Goal: Task Accomplishment & Management: Manage account settings

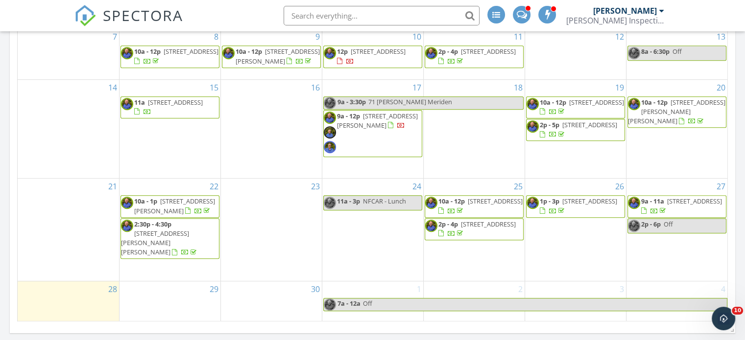
click at [171, 215] on span "[STREET_ADDRESS][PERSON_NAME]" at bounding box center [174, 206] width 81 height 18
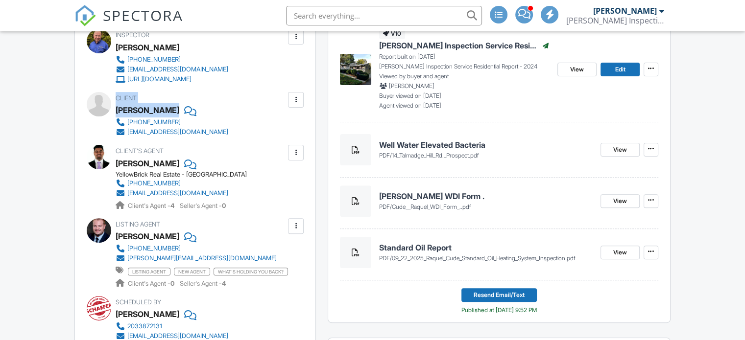
drag, startPoint x: 118, startPoint y: 107, endPoint x: 165, endPoint y: 108, distance: 46.0
click at [165, 108] on div "Client Raquel Cude 203-465-3478 rncude12@gmail.com" at bounding box center [195, 114] width 217 height 45
click at [272, 135] on div "Client Raquel Cude 203-465-3478 rncude12@gmail.com" at bounding box center [195, 114] width 217 height 45
drag, startPoint x: 116, startPoint y: 109, endPoint x: 165, endPoint y: 112, distance: 49.5
click at [165, 112] on div "Raquel Cude" at bounding box center [176, 110] width 120 height 15
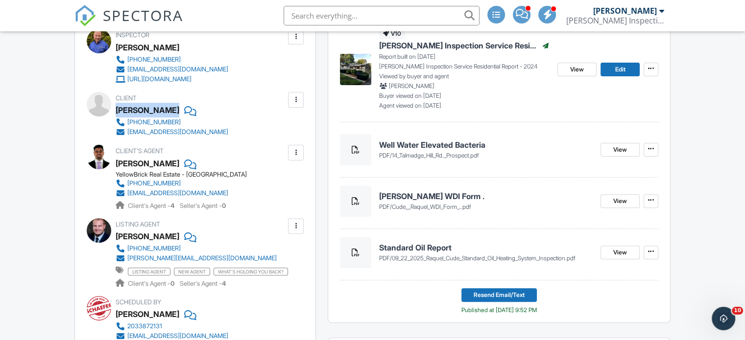
copy div "Raquel Cude"
click at [289, 185] on div "Client's Agent Arcy Khan YellowBrick Real Estate - Milford (203) 520-9706 arcyk…" at bounding box center [195, 178] width 217 height 66
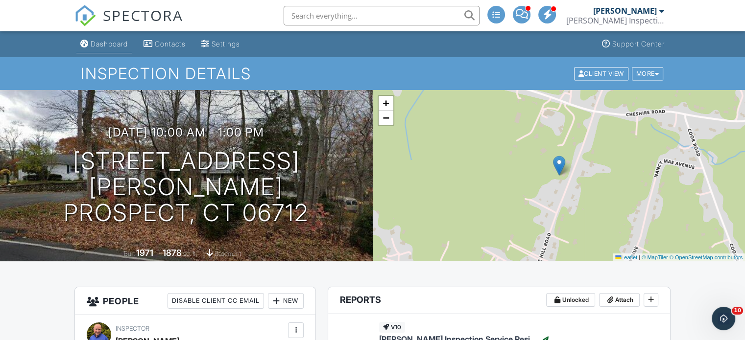
click at [118, 44] on div "Dashboard" at bounding box center [109, 44] width 37 height 8
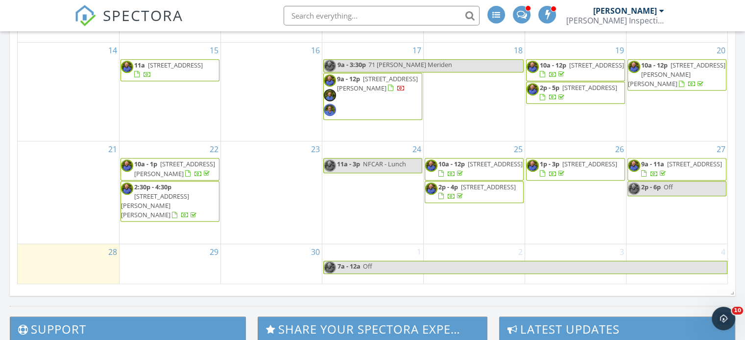
scroll to position [577, 0]
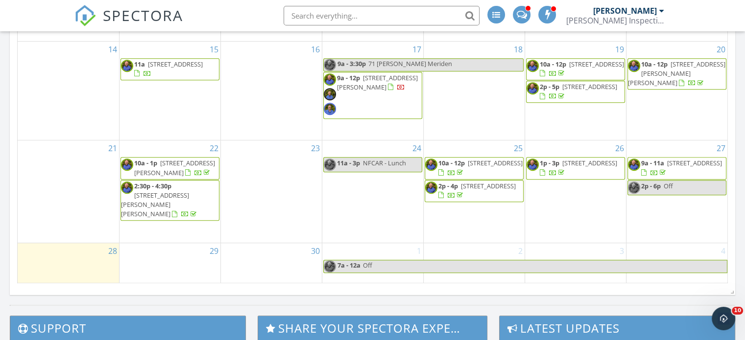
click at [167, 209] on span "[STREET_ADDRESS][PERSON_NAME][PERSON_NAME]" at bounding box center [155, 204] width 68 height 27
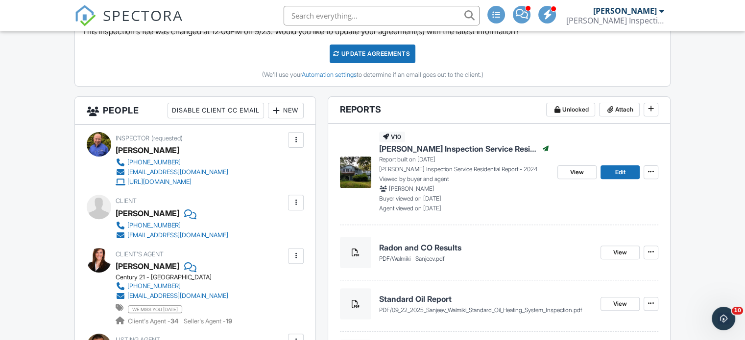
scroll to position [294, 0]
drag, startPoint x: 118, startPoint y: 211, endPoint x: 178, endPoint y: 211, distance: 60.7
click at [178, 211] on div "Sanjeev Walmiki" at bounding box center [176, 213] width 120 height 15
copy div "Sanjeev Walmiki"
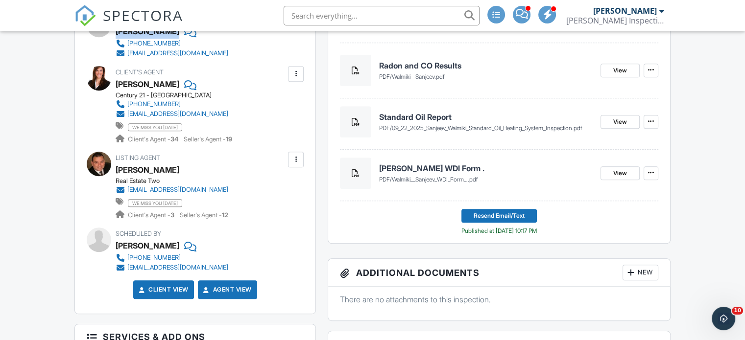
scroll to position [0, 0]
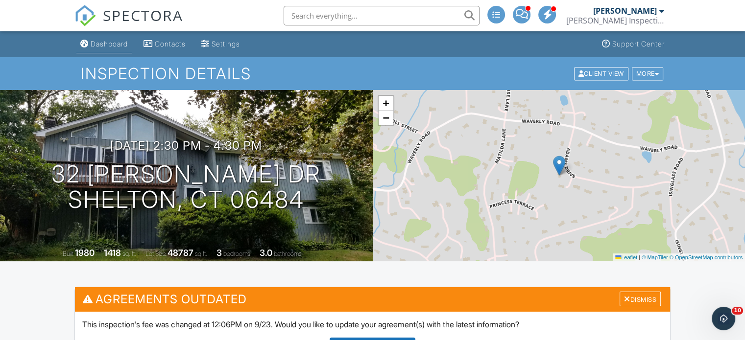
click at [123, 45] on div "Dashboard" at bounding box center [109, 44] width 37 height 8
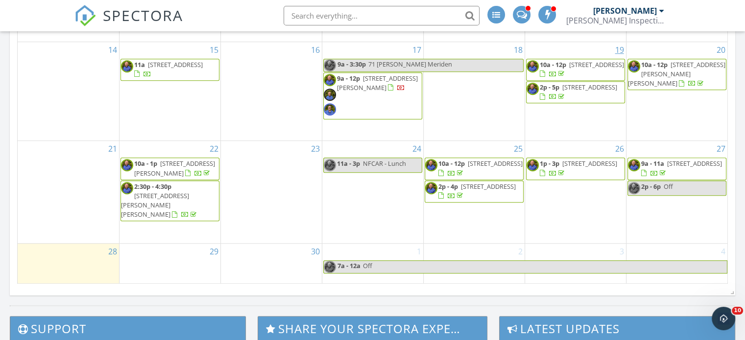
scroll to position [588, 0]
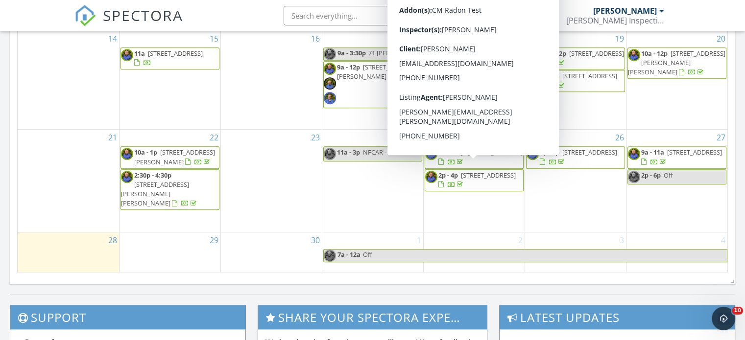
click at [477, 157] on span "[STREET_ADDRESS]" at bounding box center [495, 152] width 55 height 9
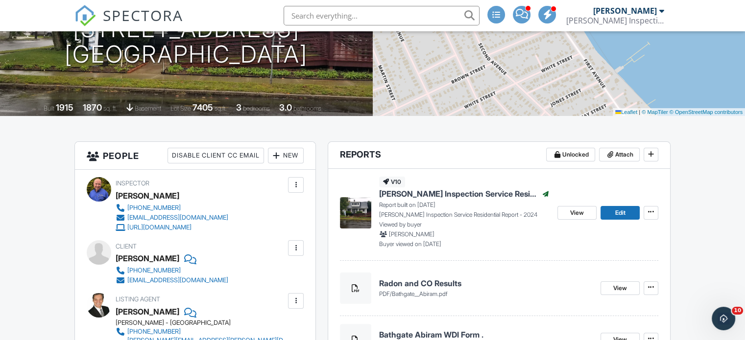
scroll to position [147, 0]
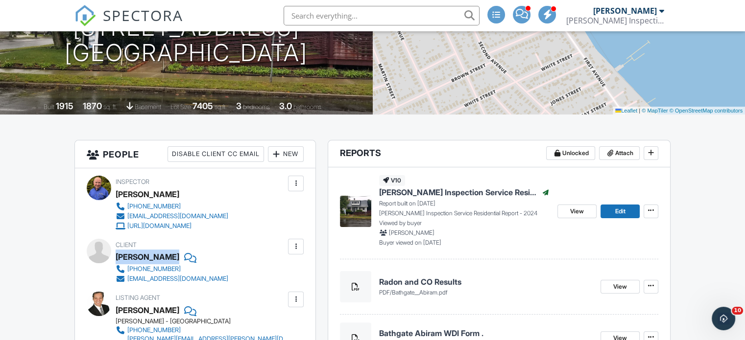
drag, startPoint x: 116, startPoint y: 258, endPoint x: 182, endPoint y: 258, distance: 66.1
click at [182, 258] on div "Abiram Bathgate" at bounding box center [176, 257] width 120 height 15
copy div "Abiram Bathgate"
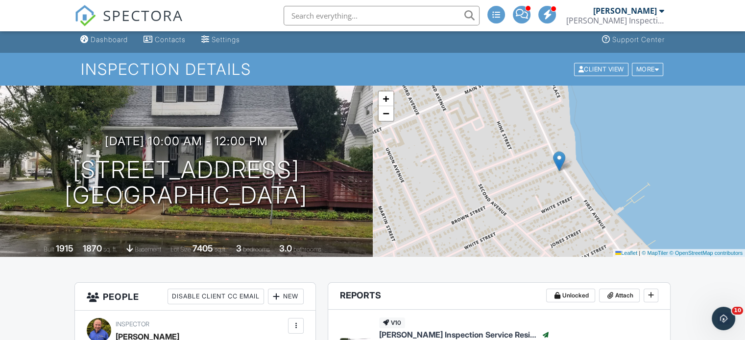
scroll to position [0, 0]
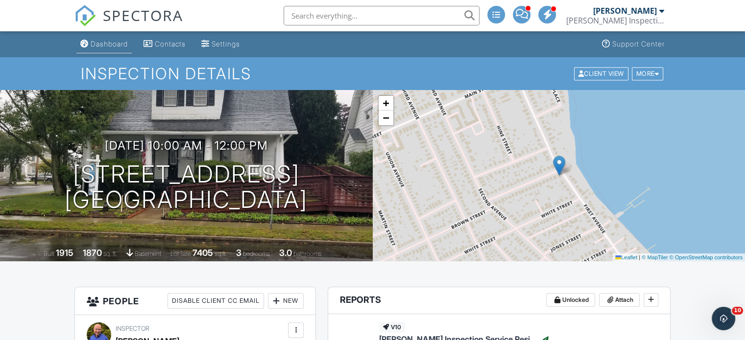
click at [108, 44] on div "Dashboard" at bounding box center [109, 44] width 37 height 8
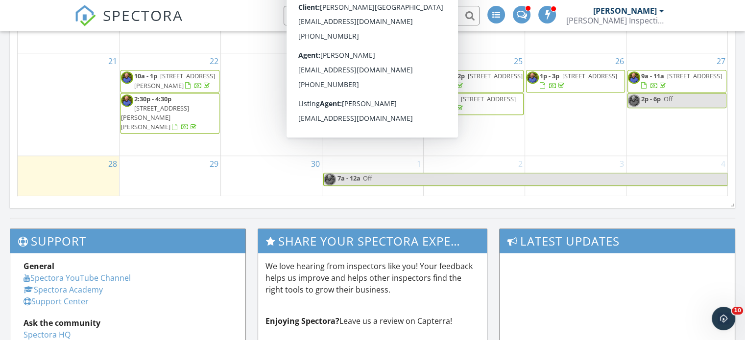
scroll to position [517, 0]
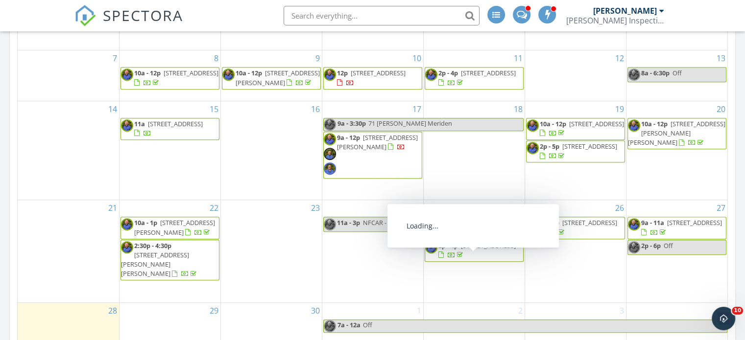
click at [471, 250] on span "[STREET_ADDRESS]" at bounding box center [488, 245] width 55 height 9
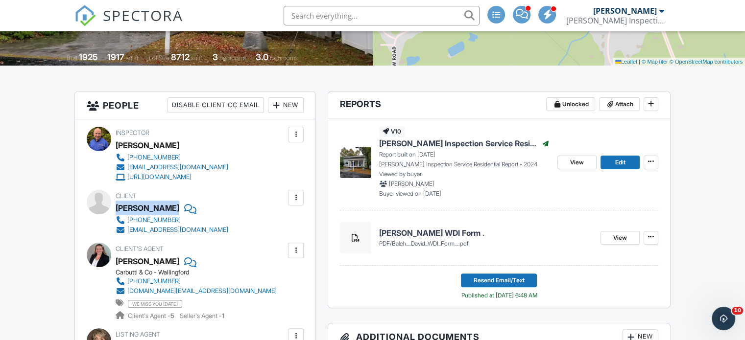
drag, startPoint x: 117, startPoint y: 211, endPoint x: 162, endPoint y: 212, distance: 45.1
click at [162, 212] on div "David Balch" at bounding box center [176, 208] width 120 height 15
copy div "David Balch"
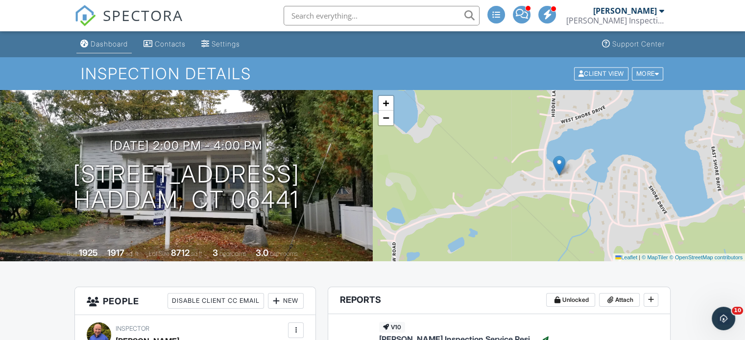
click at [115, 42] on div "Dashboard" at bounding box center [109, 44] width 37 height 8
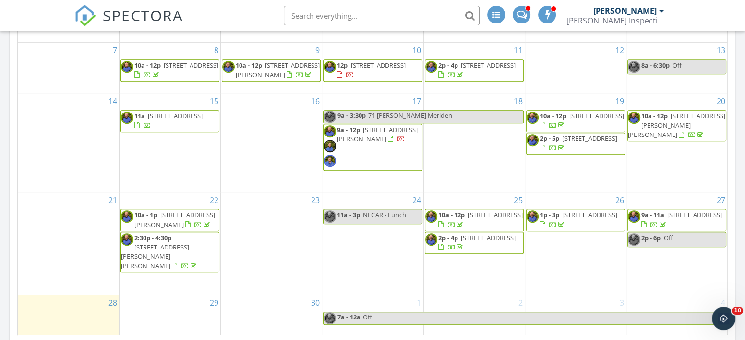
scroll to position [539, 0]
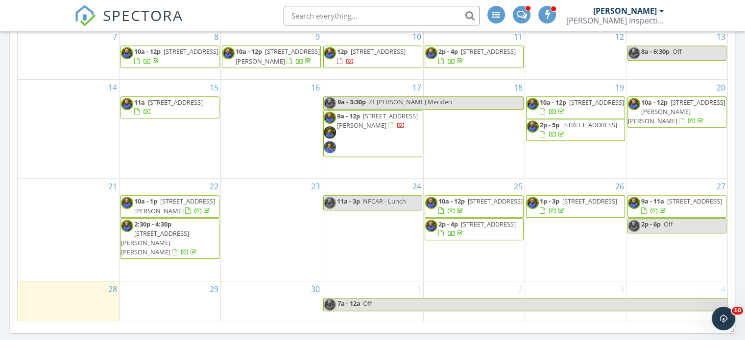
click at [562, 206] on span "[STREET_ADDRESS]" at bounding box center [589, 201] width 55 height 9
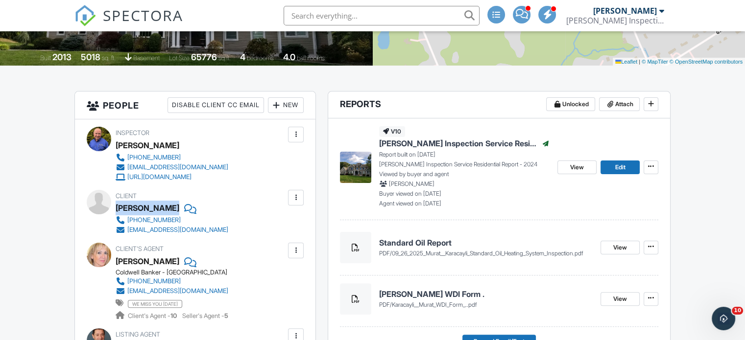
drag, startPoint x: 116, startPoint y: 207, endPoint x: 178, endPoint y: 205, distance: 62.2
click at [178, 205] on div "Murat Karacayli" at bounding box center [176, 208] width 120 height 15
copy div "Murat Karacayli"
click at [272, 208] on div "Client Murat Karacayli 203-606-8981 karacaylimurat@hotmail.com" at bounding box center [195, 212] width 217 height 45
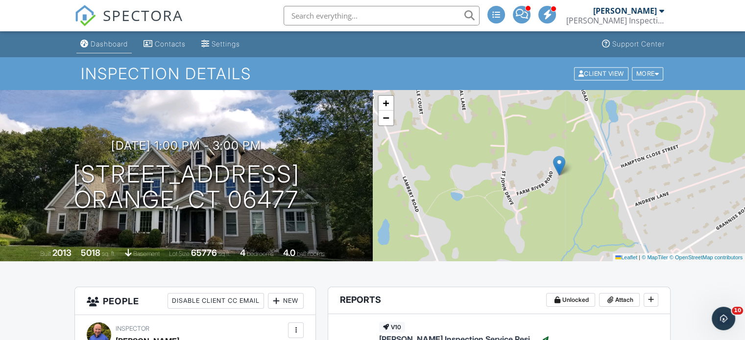
click at [112, 47] on div "Dashboard" at bounding box center [109, 44] width 37 height 8
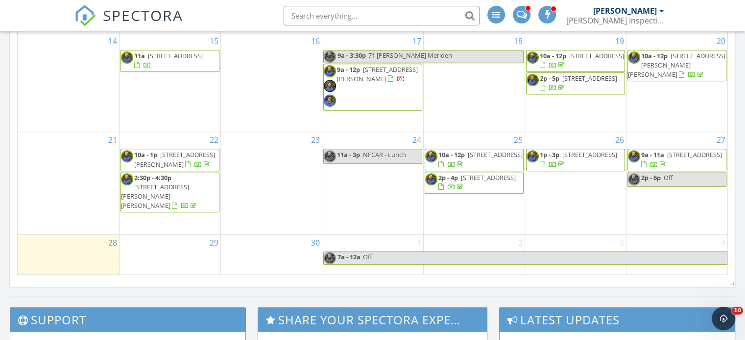
scroll to position [588, 0]
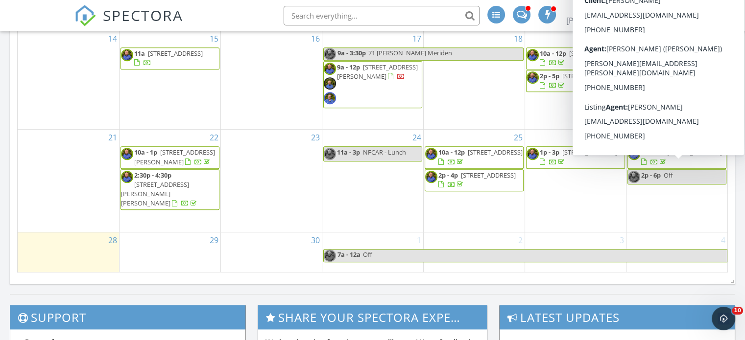
click at [667, 157] on span "132 Shore Dr, Branford 06405" at bounding box center [694, 152] width 55 height 9
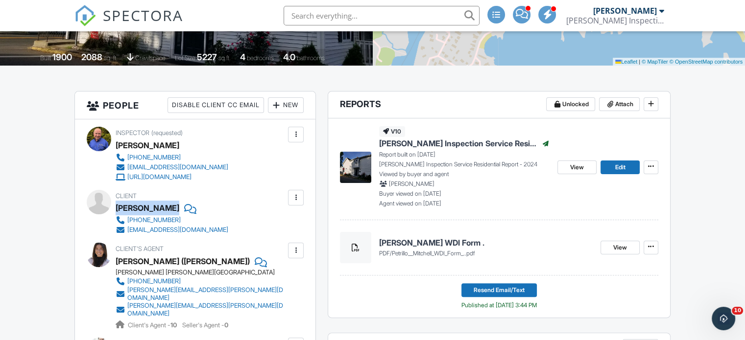
drag, startPoint x: 117, startPoint y: 208, endPoint x: 174, endPoint y: 209, distance: 57.3
click at [174, 209] on div "[PERSON_NAME]" at bounding box center [176, 208] width 120 height 15
copy div "[PERSON_NAME]"
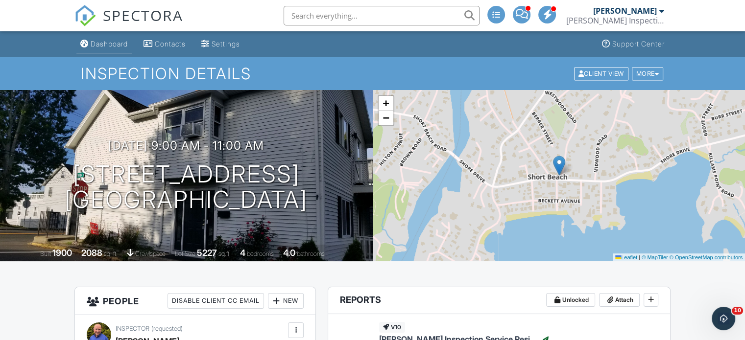
click at [105, 47] on div "Dashboard" at bounding box center [109, 44] width 37 height 8
